Goal: Task Accomplishment & Management: Complete application form

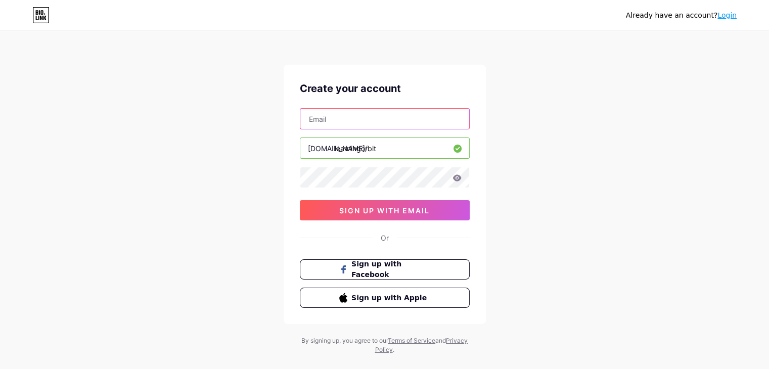
click at [342, 116] on input "text" at bounding box center [384, 119] width 169 height 20
click at [407, 126] on input "text" at bounding box center [384, 119] width 169 height 20
paste input "[EMAIL_ADDRESS][DOMAIN_NAME]"
type input "[EMAIL_ADDRESS][DOMAIN_NAME]"
click at [457, 178] on icon at bounding box center [457, 178] width 9 height 7
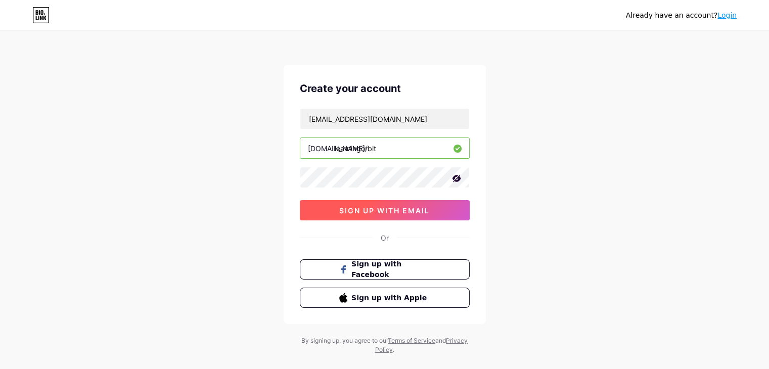
click at [392, 214] on button "sign up with email" at bounding box center [385, 210] width 170 height 20
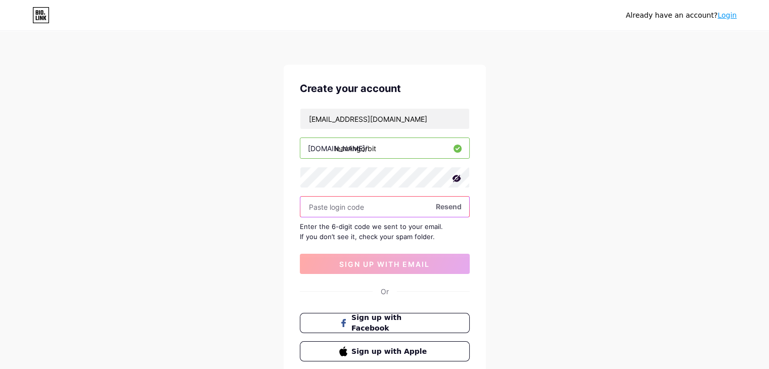
paste input "285921"
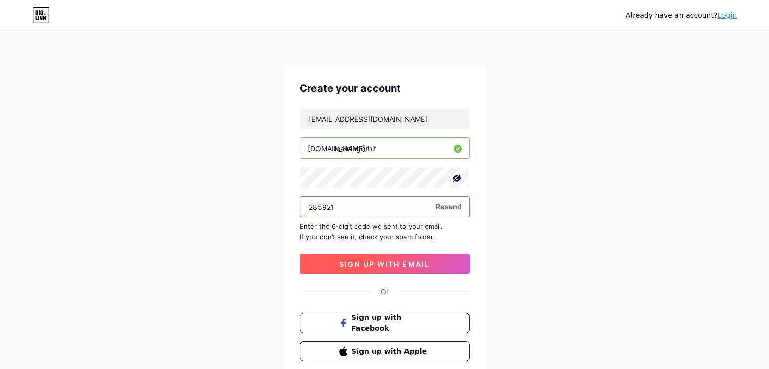
type input "285921"
click at [378, 263] on span "sign up with email" at bounding box center [384, 264] width 91 height 9
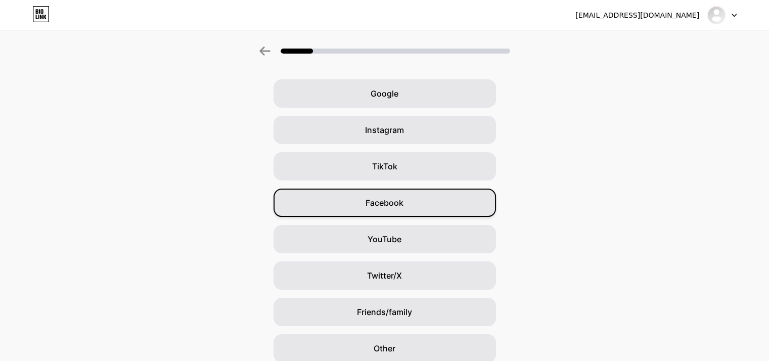
scroll to position [75, 0]
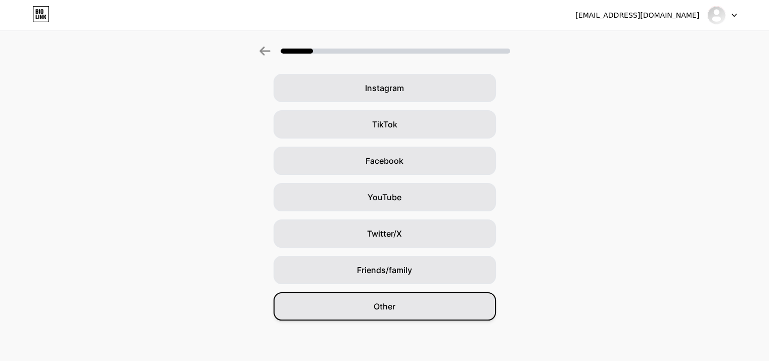
click at [396, 302] on span "Other" at bounding box center [385, 306] width 22 height 12
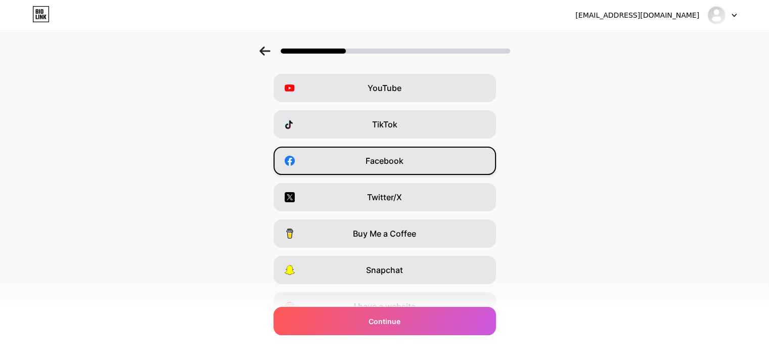
scroll to position [0, 0]
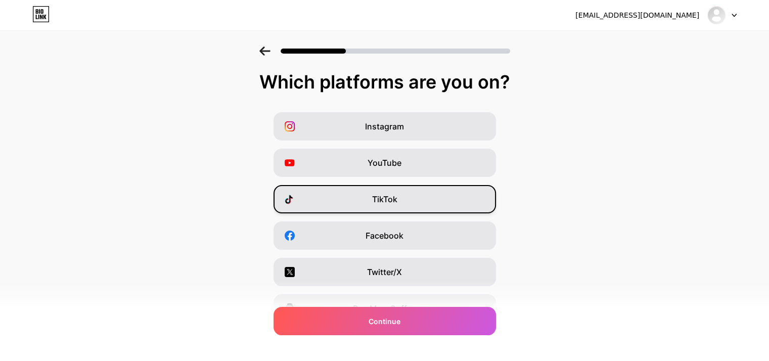
click at [395, 198] on span "TikTok" at bounding box center [384, 199] width 25 height 12
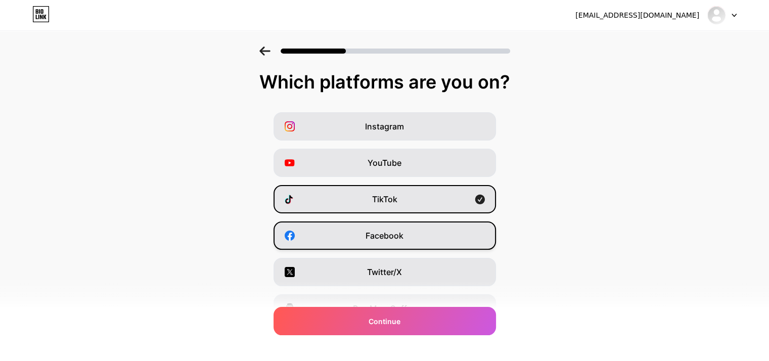
click at [397, 231] on span "Facebook" at bounding box center [385, 236] width 38 height 12
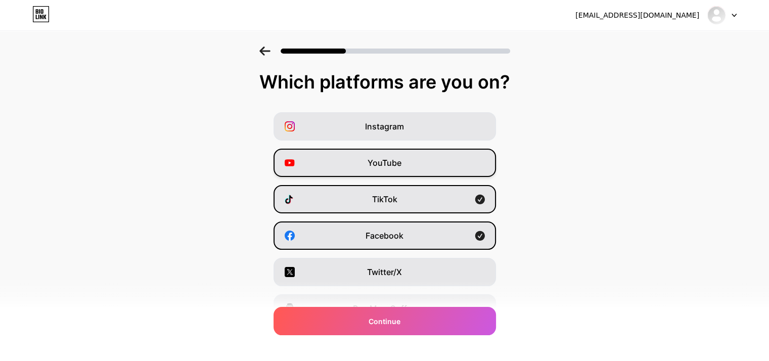
click at [406, 159] on div "YouTube" at bounding box center [385, 163] width 223 height 28
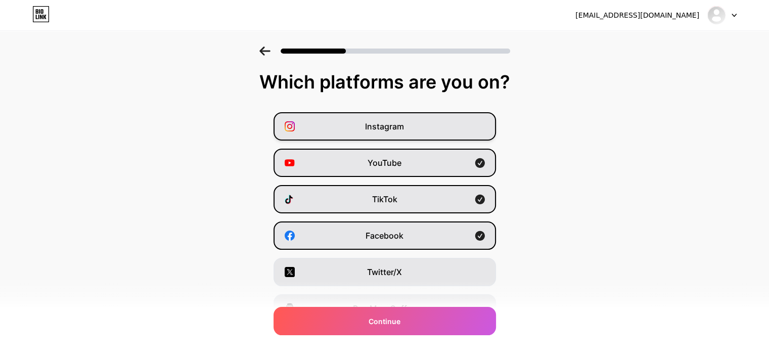
click at [409, 129] on div "Instagram" at bounding box center [385, 126] width 223 height 28
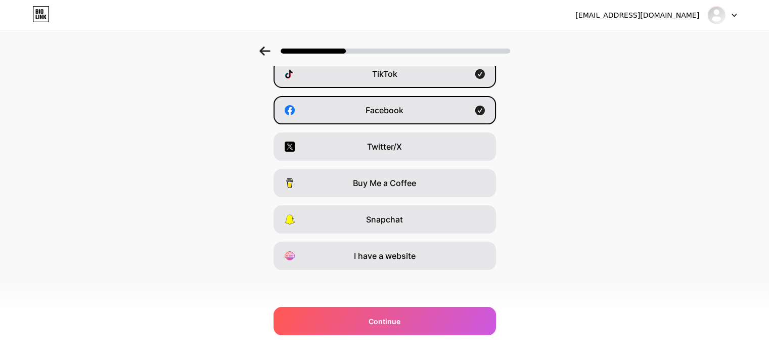
scroll to position [75, 0]
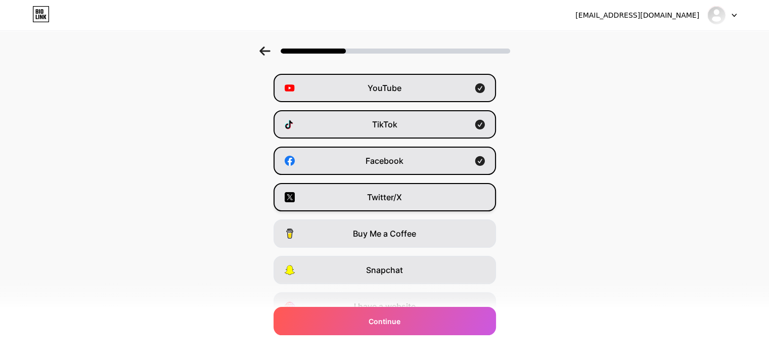
click at [408, 203] on div "Twitter/X" at bounding box center [385, 197] width 223 height 28
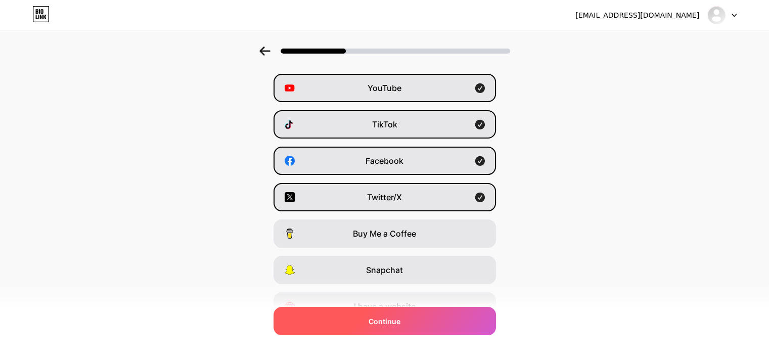
click at [403, 315] on div "Continue" at bounding box center [385, 321] width 223 height 28
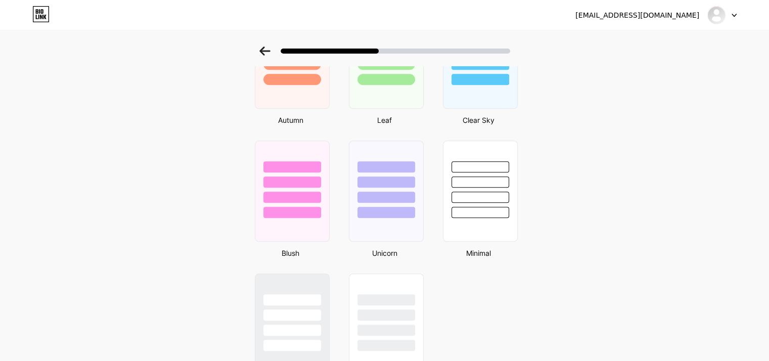
scroll to position [638, 0]
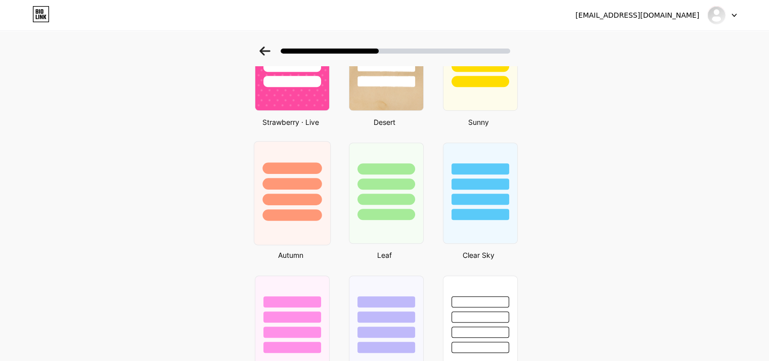
click at [281, 196] on div at bounding box center [292, 200] width 59 height 12
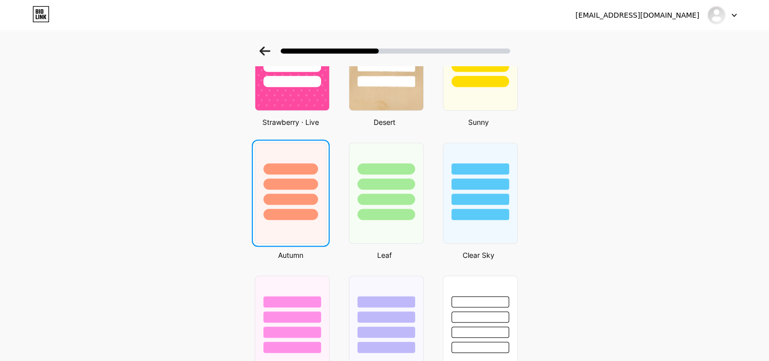
scroll to position [0, 0]
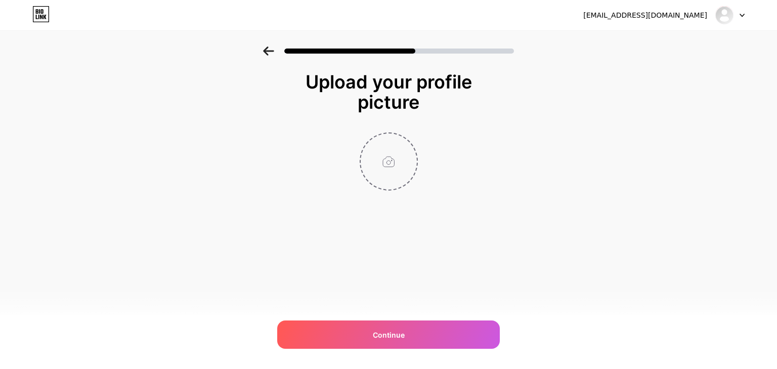
click at [392, 168] on input "file" at bounding box center [389, 162] width 56 height 56
type input "C:\fakepath\fflogo.png BLACK.png"
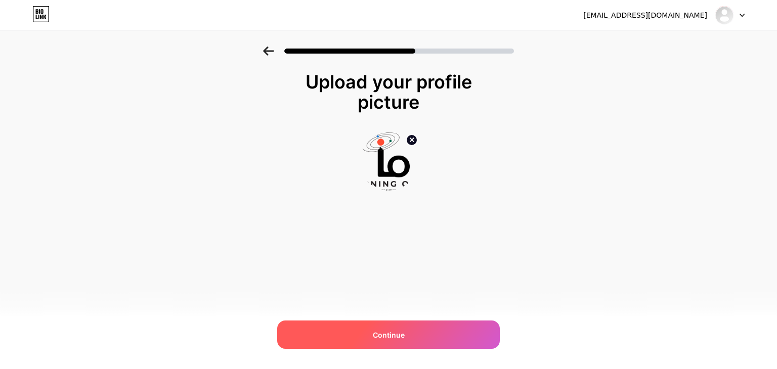
click at [394, 330] on span "Continue" at bounding box center [389, 335] width 32 height 11
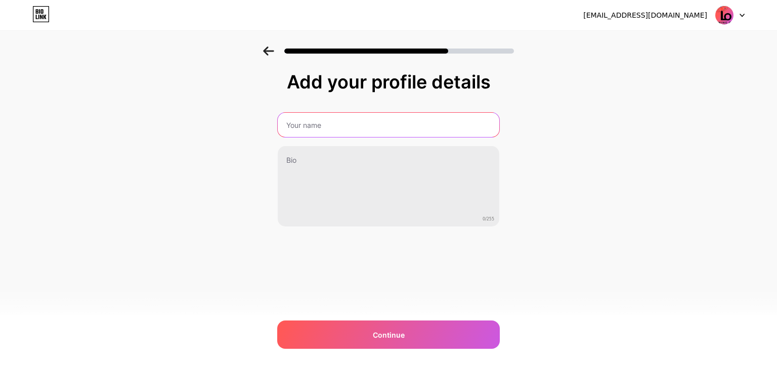
click at [353, 126] on input "text" at bounding box center [389, 125] width 222 height 24
type input "Learning Orbit"
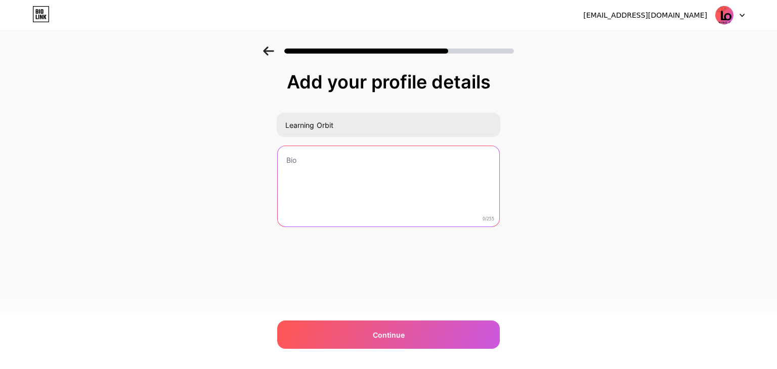
click at [353, 162] on textarea at bounding box center [389, 186] width 222 height 81
paste textarea "“The only investment without loss, is investing in yourself. The more you inves…"
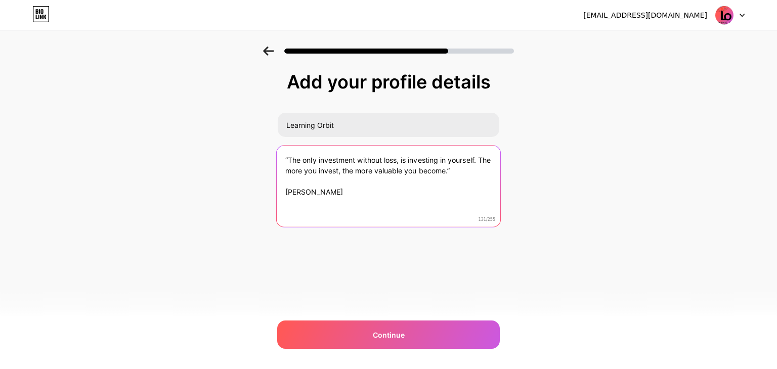
drag, startPoint x: 348, startPoint y: 193, endPoint x: 337, endPoint y: 192, distance: 10.7
click at [337, 192] on textarea "“The only investment without loss, is investing in yourself. The more you inves…" at bounding box center [389, 187] width 224 height 82
click at [290, 192] on textarea "“The only investment without loss, is investing in yourself. The more you inves…" at bounding box center [389, 187] width 224 height 82
click at [287, 191] on textarea "“The only investment without loss, is investing in yourself. The more you inves…" at bounding box center [389, 187] width 224 height 82
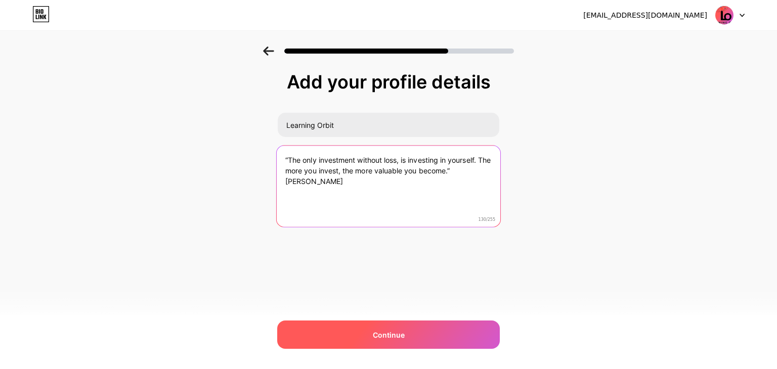
type textarea "“The only investment without loss, is investing in yourself. The more you inves…"
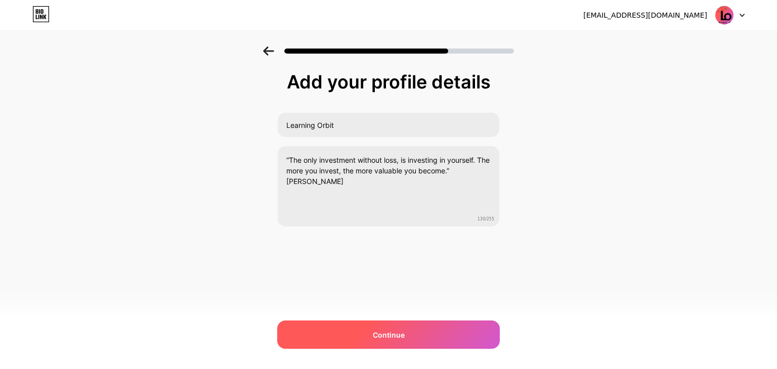
click at [409, 337] on div "Continue" at bounding box center [388, 335] width 223 height 28
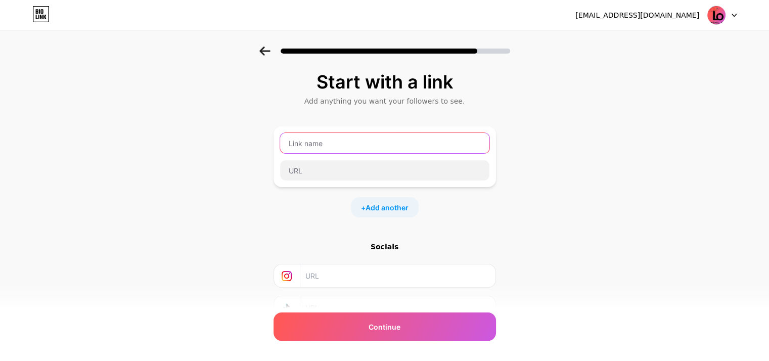
click at [376, 147] on input "text" at bounding box center [384, 143] width 209 height 20
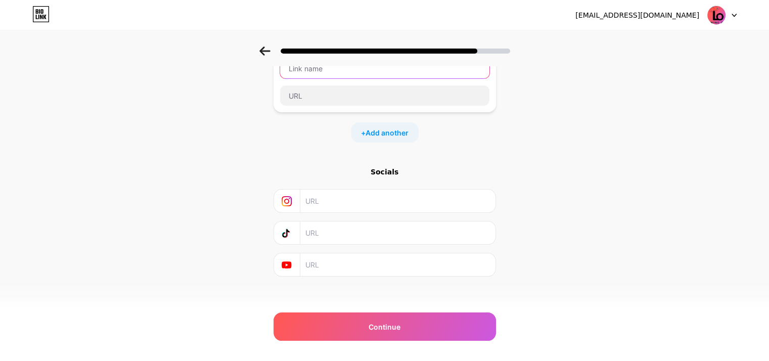
scroll to position [80, 0]
click at [334, 197] on input "text" at bounding box center [398, 196] width 184 height 23
click at [364, 219] on input "text" at bounding box center [398, 228] width 184 height 23
paste input "https://www.tiktok.com/@mb.learningorbit?_t=ZS-8zri0xOejhA&_r=1"
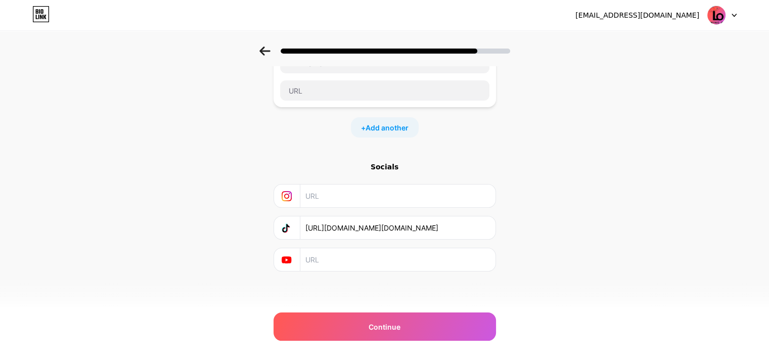
type input "https://www.tiktok.com/@mb.learningorbit?_t=ZS-8zri0xOejhA&_r=1"
click at [420, 194] on input "text" at bounding box center [398, 196] width 184 height 23
paste input "https://www.instagram.com/learning0rbit?igsh=MWphd3RsdTU3aHIxOQ=="
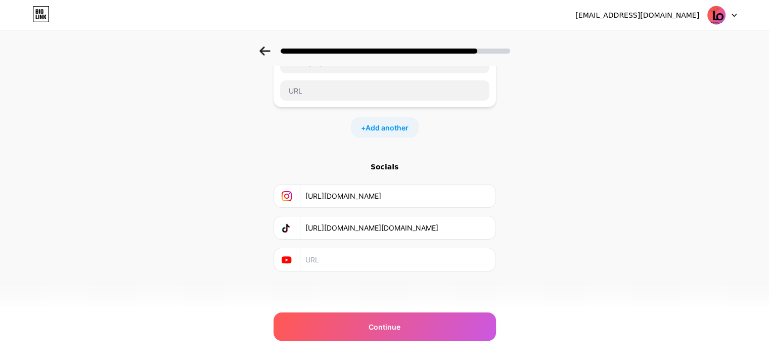
type input "https://www.instagram.com/learning0rbit?igsh=MWphd3RsdTU3aHIxOQ=="
click at [387, 254] on input "text" at bounding box center [398, 259] width 184 height 23
paste input "https://youtube.com/@mblearningorbit?si=eN53MHeHN86aItNT"
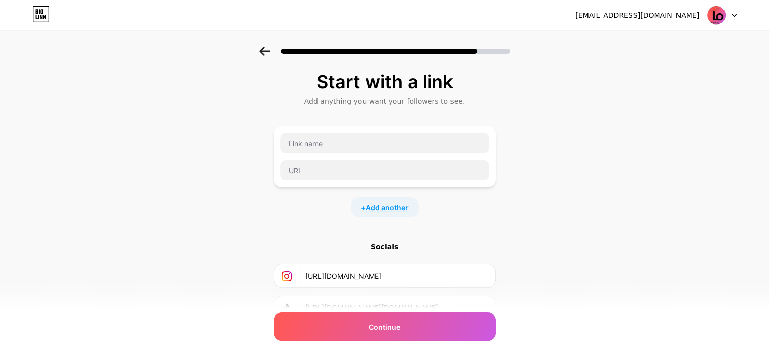
type input "https://youtube.com/@mblearningorbit?si=eN53MHeHN86aItNT"
click at [389, 209] on span "Add another" at bounding box center [387, 207] width 43 height 11
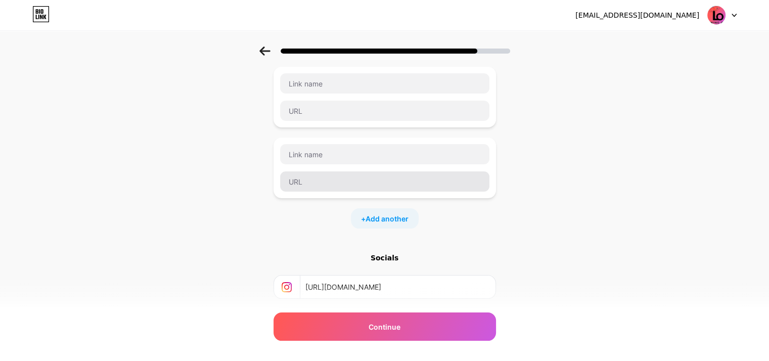
scroll to position [150, 0]
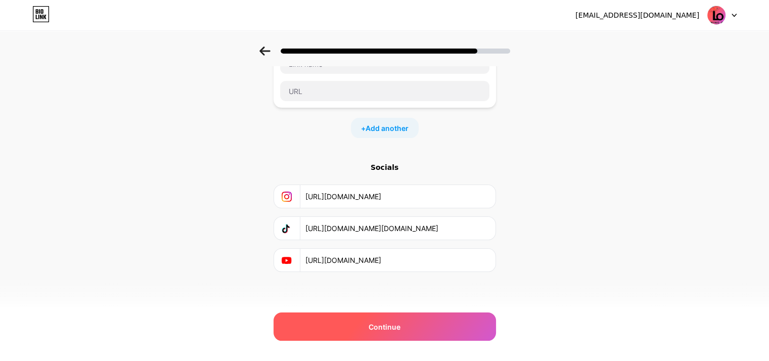
click at [398, 324] on span "Continue" at bounding box center [385, 327] width 32 height 11
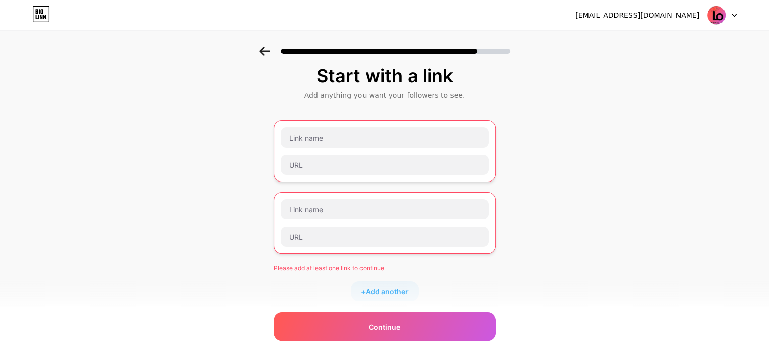
scroll to position [0, 0]
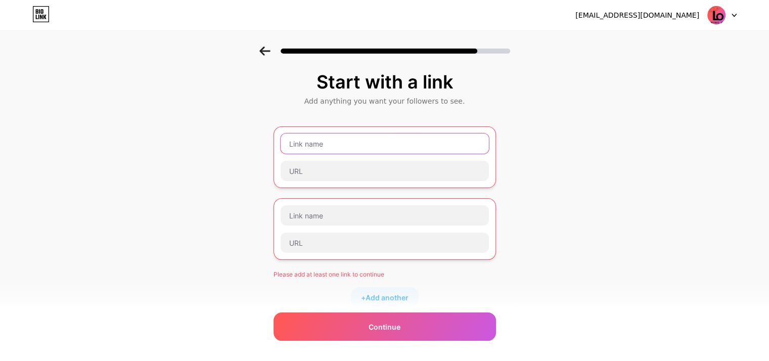
click at [341, 146] on input "text" at bounding box center [385, 144] width 208 height 20
paste input "https://www.facebook.com/share/1J9WF91NeZ/"
type input "https://www.facebook.com/share/1J9WF91NeZ/"
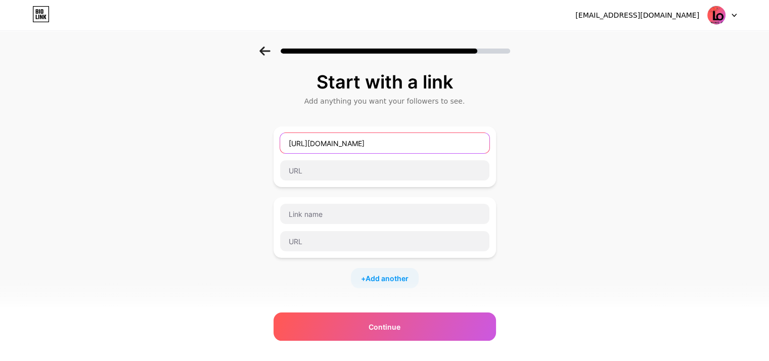
drag, startPoint x: 461, startPoint y: 140, endPoint x: 286, endPoint y: 144, distance: 175.1
click at [286, 144] on input "https://www.facebook.com/share/1J9WF91NeZ/" at bounding box center [384, 143] width 209 height 20
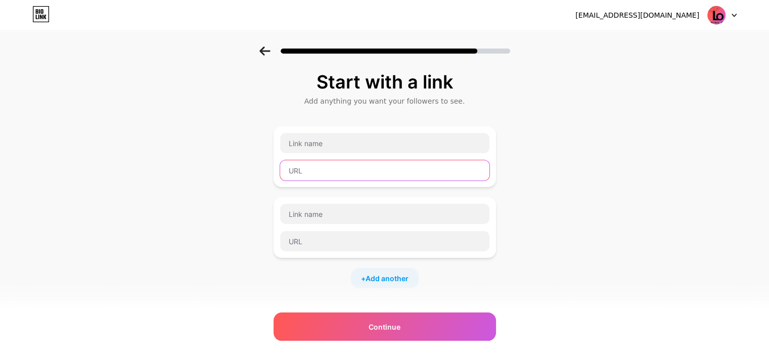
click at [334, 176] on input "text" at bounding box center [384, 170] width 209 height 20
paste input "https://www.facebook.com/share/1J9WF91NeZ/"
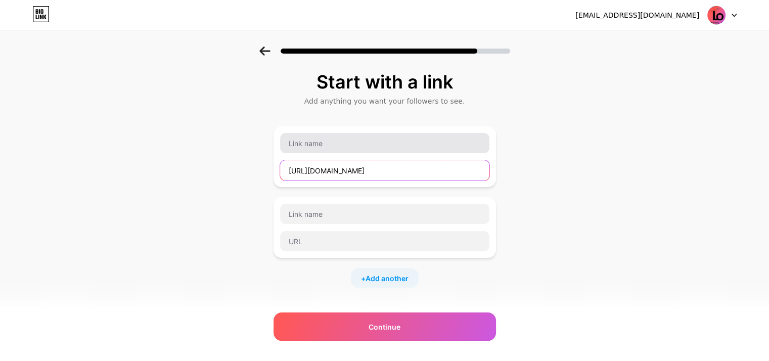
type input "https://www.facebook.com/share/1J9WF91NeZ/"
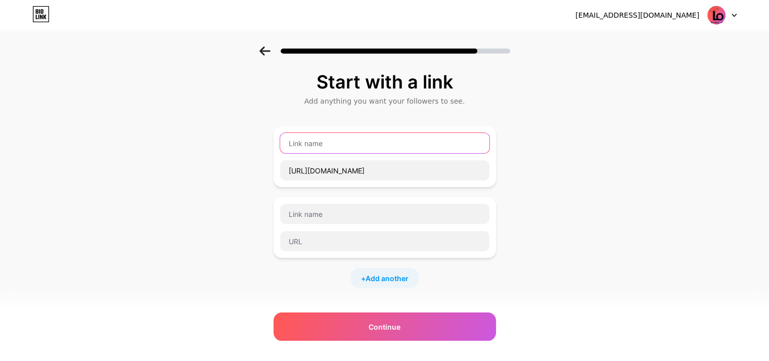
click at [338, 147] on input "text" at bounding box center [384, 143] width 209 height 20
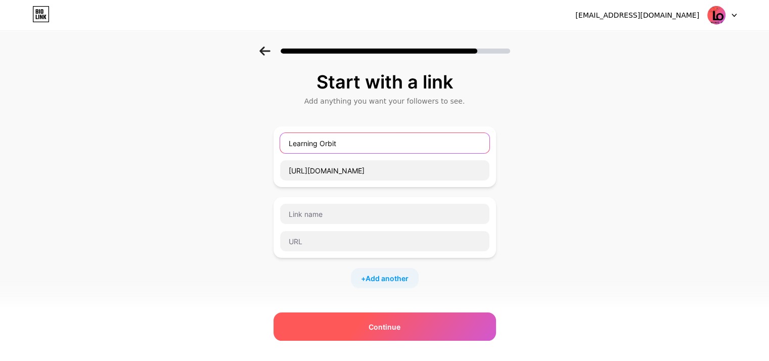
type input "Learning Orbit"
click at [372, 326] on span "Continue" at bounding box center [385, 327] width 32 height 11
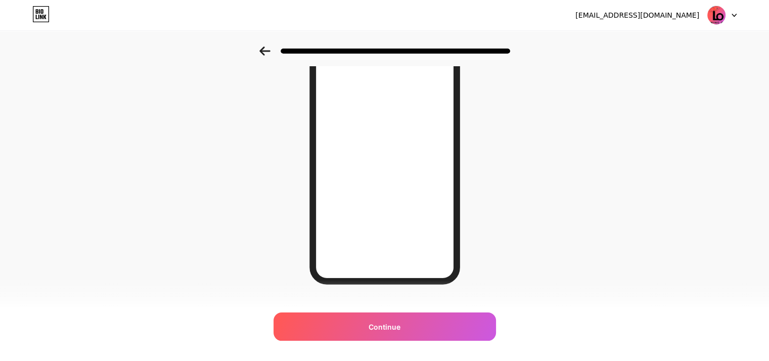
scroll to position [147, 0]
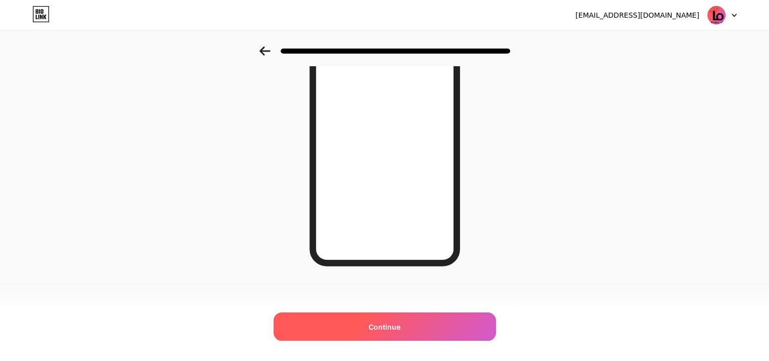
click at [409, 329] on div "Continue" at bounding box center [385, 327] width 223 height 28
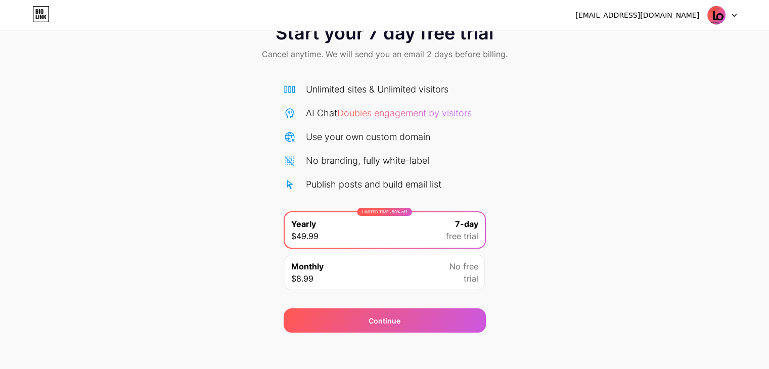
scroll to position [37, 0]
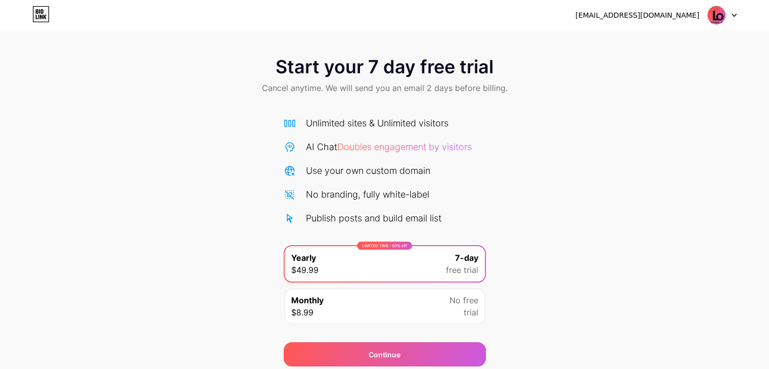
click at [728, 15] on div at bounding box center [722, 15] width 29 height 18
click at [636, 17] on div "[EMAIL_ADDRESS][DOMAIN_NAME]" at bounding box center [638, 15] width 124 height 11
click at [719, 17] on img at bounding box center [716, 15] width 19 height 19
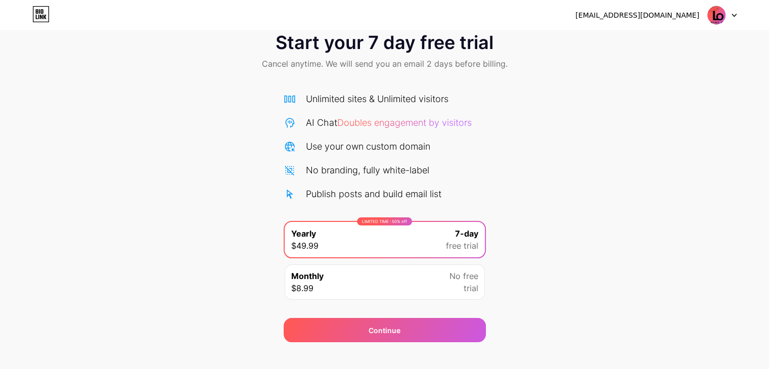
scroll to position [37, 0]
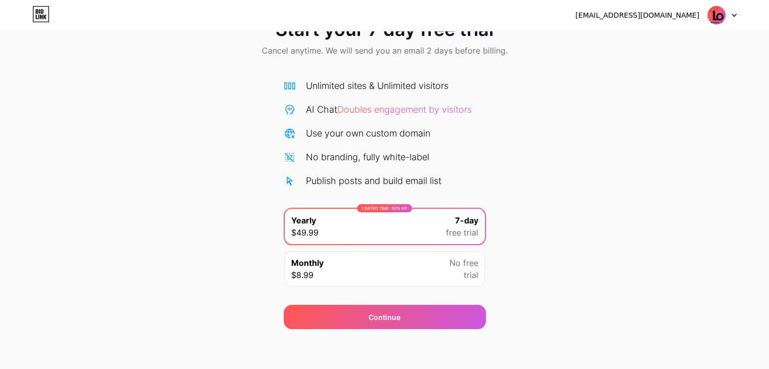
click at [432, 263] on div "Monthly $8.99 No free trial" at bounding box center [385, 268] width 200 height 35
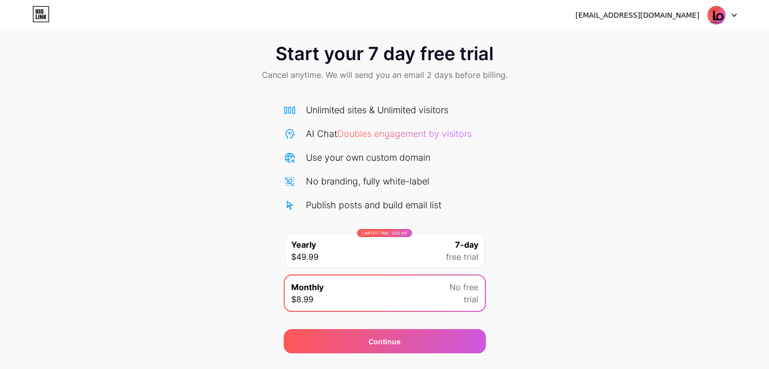
scroll to position [0, 0]
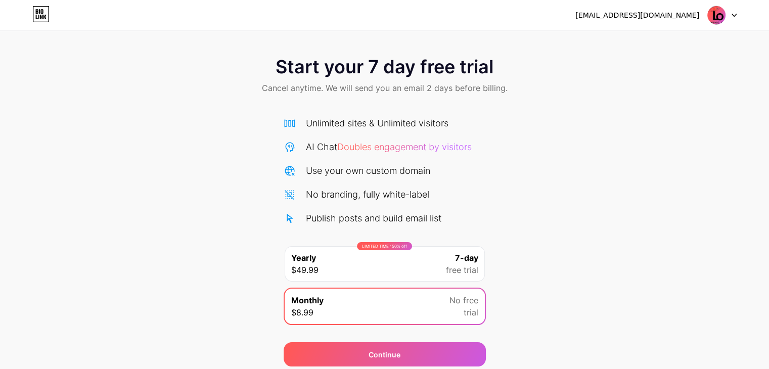
click at [658, 17] on div "[EMAIL_ADDRESS][DOMAIN_NAME]" at bounding box center [638, 15] width 124 height 11
click at [727, 15] on div at bounding box center [722, 15] width 29 height 18
click at [692, 40] on li "Logout" at bounding box center [673, 41] width 125 height 27
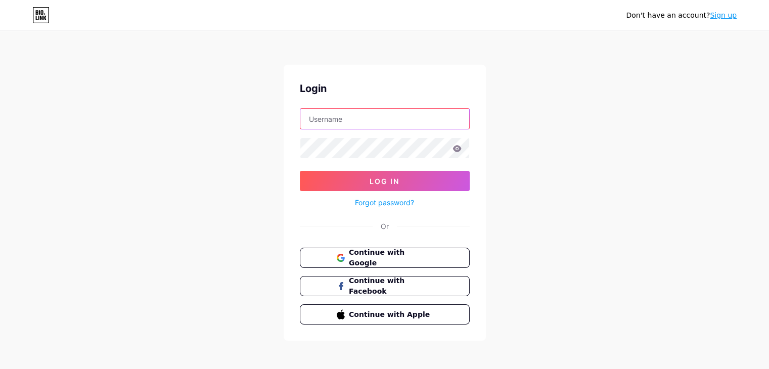
type input "[EMAIL_ADDRESS][DOMAIN_NAME]"
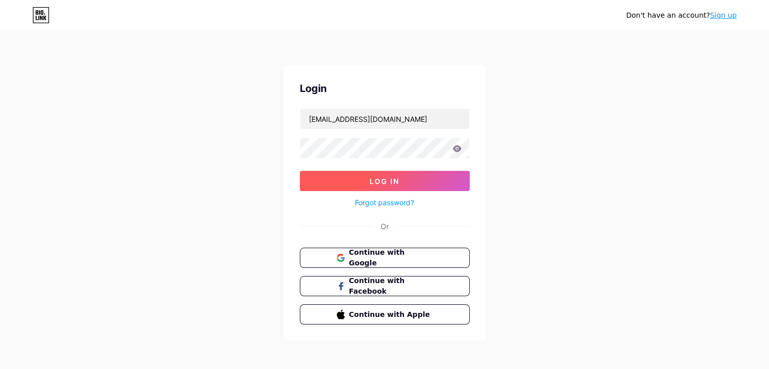
click at [404, 183] on button "Log In" at bounding box center [385, 181] width 170 height 20
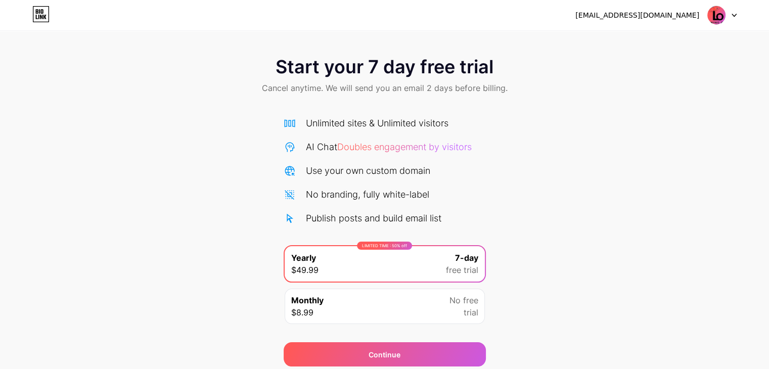
click at [455, 268] on span "free trial" at bounding box center [462, 270] width 32 height 12
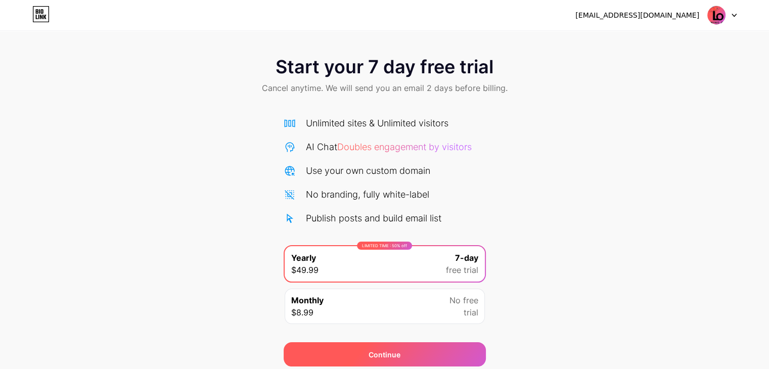
click at [423, 349] on div "Continue" at bounding box center [385, 354] width 202 height 24
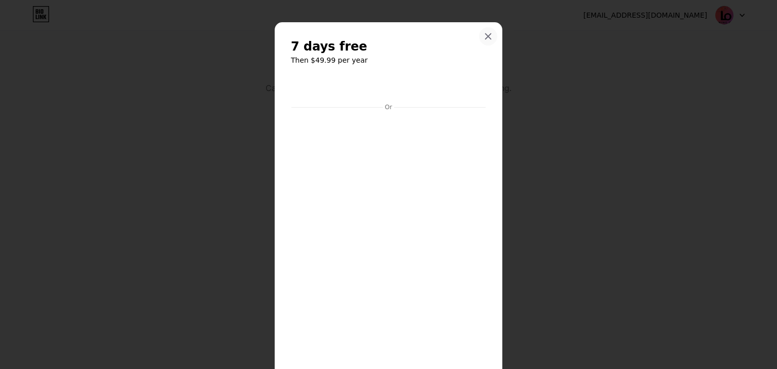
click at [487, 39] on icon at bounding box center [488, 36] width 8 height 8
